Goal: Navigation & Orientation: Find specific page/section

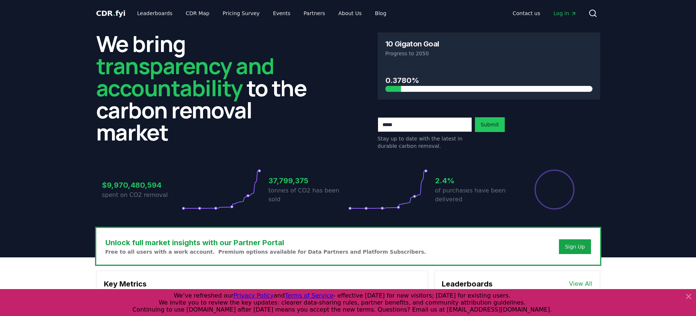
click at [119, 143] on h2 "We bring transparency and accountability to the carbon removal market" at bounding box center [207, 87] width 222 height 110
click at [185, 12] on link "CDR Map" at bounding box center [197, 13] width 35 height 13
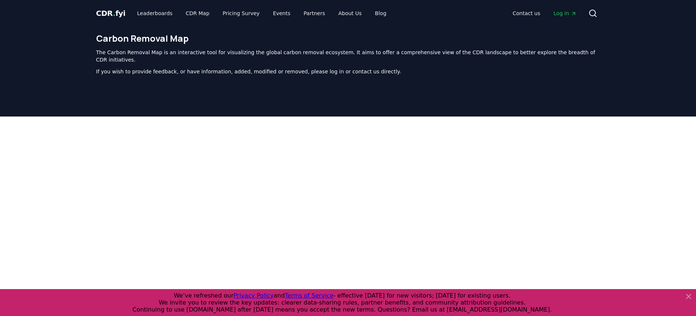
scroll to position [227, 0]
